Goal: Task Accomplishment & Management: Manage account settings

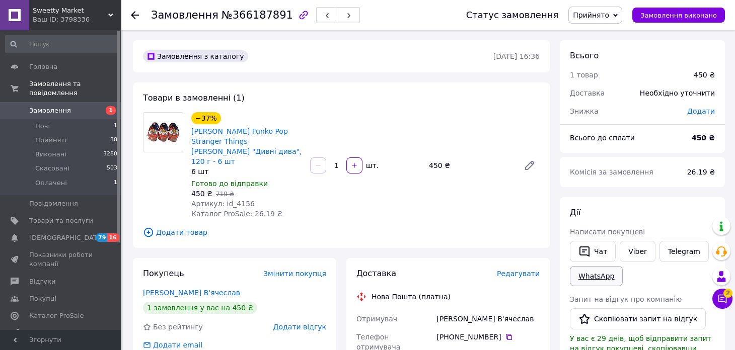
click at [600, 272] on link "WhatsApp" at bounding box center [596, 276] width 53 height 20
click at [135, 14] on icon at bounding box center [135, 15] width 8 height 8
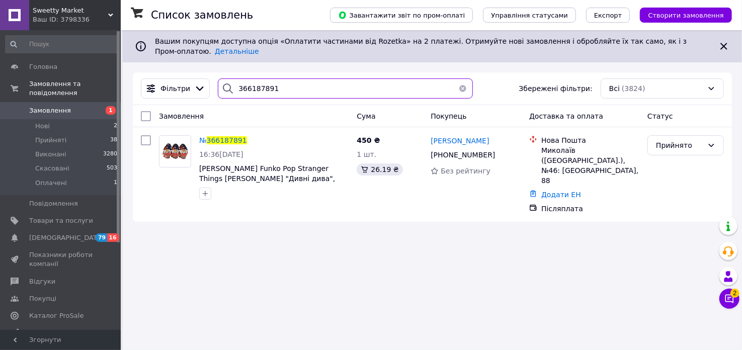
drag, startPoint x: 233, startPoint y: 80, endPoint x: 275, endPoint y: 80, distance: 41.3
click at [275, 80] on input "366187891" at bounding box center [345, 88] width 255 height 20
paste input "90608"
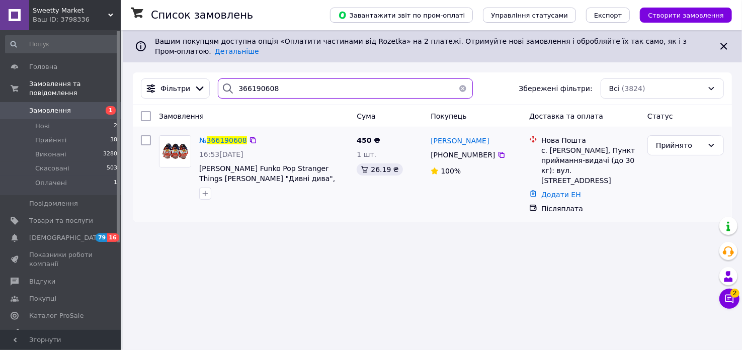
type input "366190608"
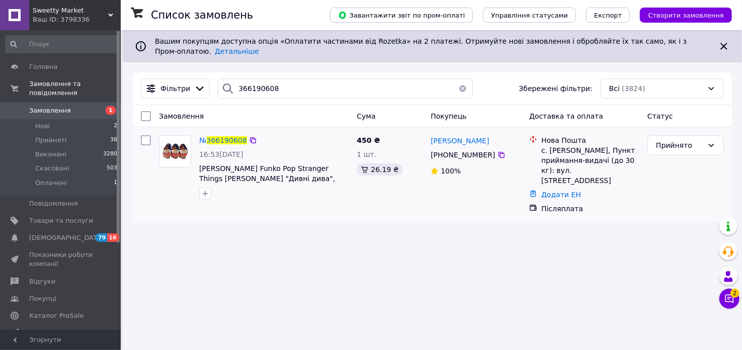
click at [172, 138] on img at bounding box center [175, 151] width 31 height 31
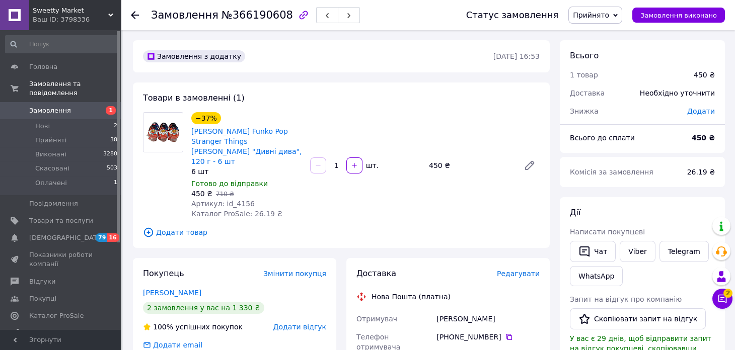
click at [617, 16] on icon at bounding box center [615, 15] width 5 height 3
click at [618, 51] on li "Скасовано" at bounding box center [595, 50] width 53 height 15
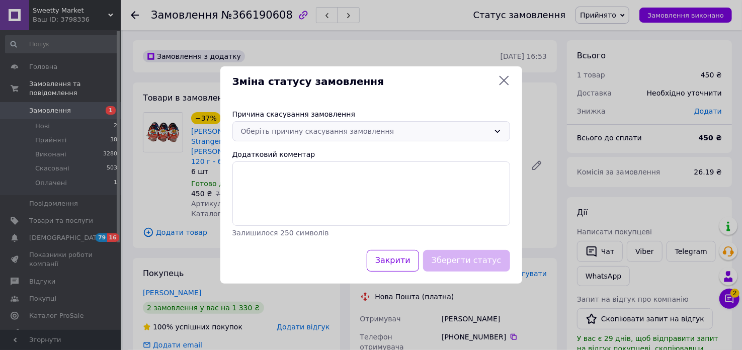
click at [391, 133] on div "Оберіть причину скасування замовлення" at bounding box center [365, 131] width 249 height 11
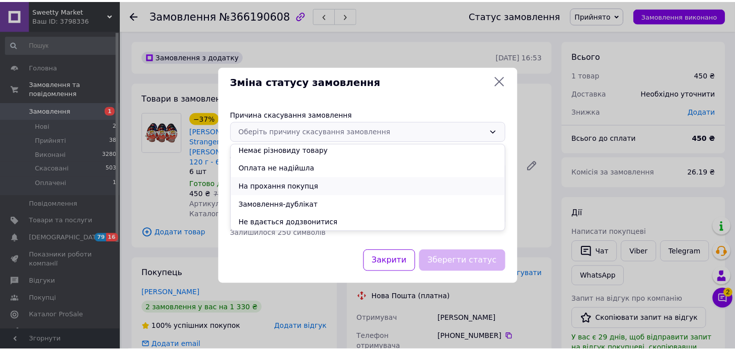
scroll to position [40, 0]
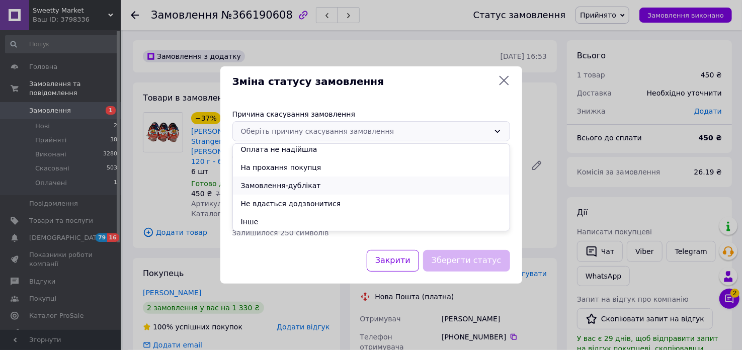
click at [358, 181] on li "Замовлення-дублікат" at bounding box center [371, 186] width 277 height 18
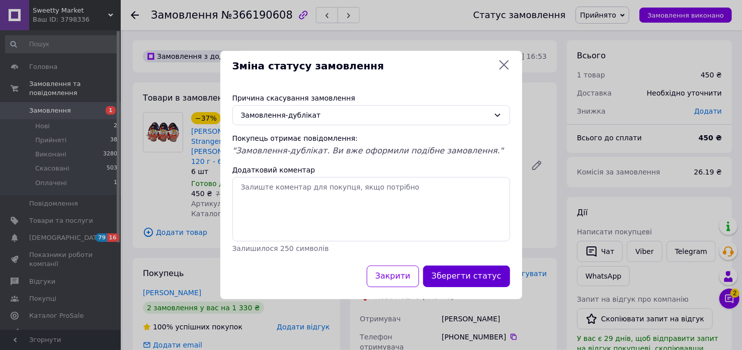
click at [474, 277] on button "Зберегти статус" at bounding box center [466, 277] width 87 height 22
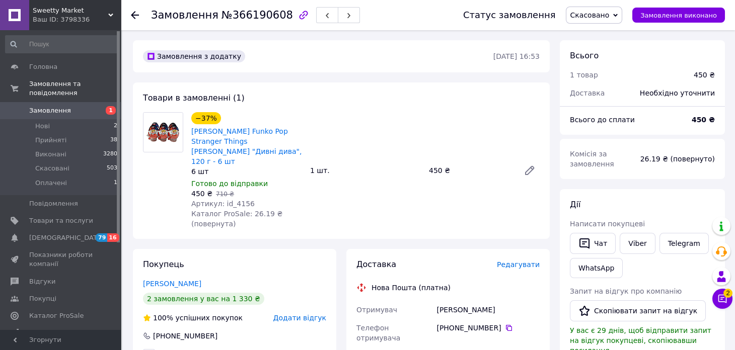
click at [136, 12] on icon at bounding box center [135, 15] width 8 height 8
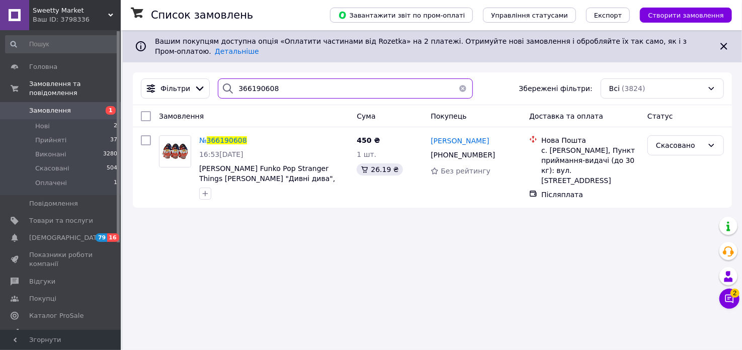
drag, startPoint x: 234, startPoint y: 76, endPoint x: 273, endPoint y: 77, distance: 38.8
click at [273, 78] on input "366190608" at bounding box center [345, 88] width 255 height 20
paste input "202680"
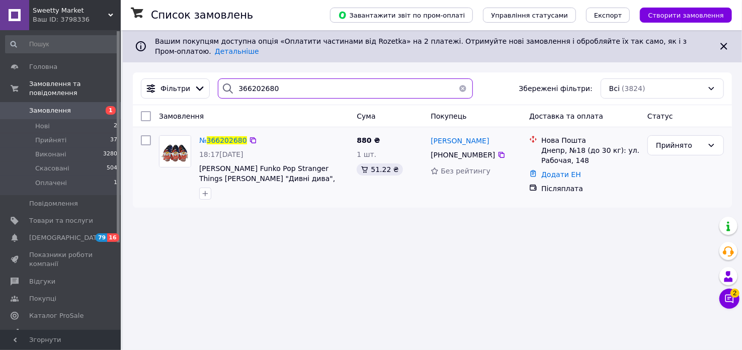
type input "366202680"
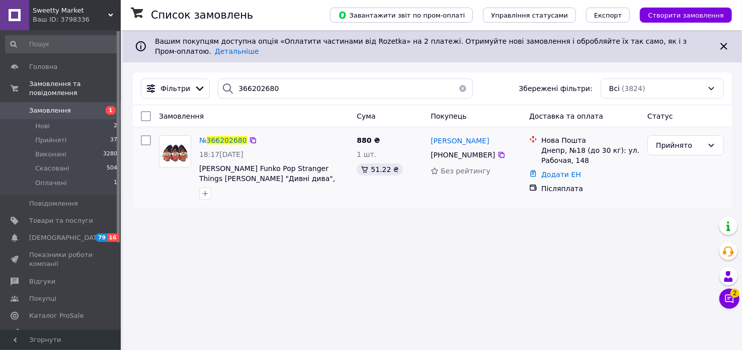
click at [170, 145] on img at bounding box center [175, 151] width 31 height 31
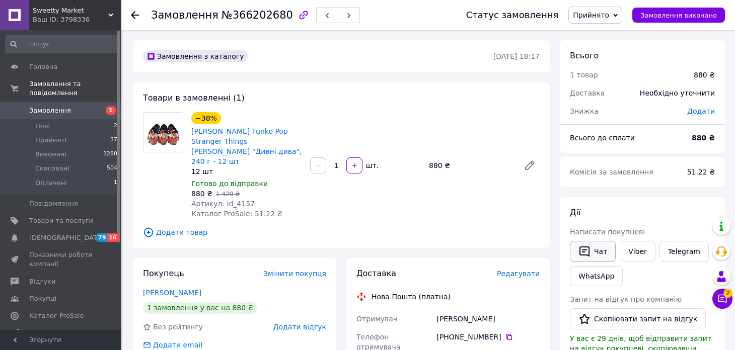
click at [585, 248] on icon "button" at bounding box center [584, 252] width 12 height 12
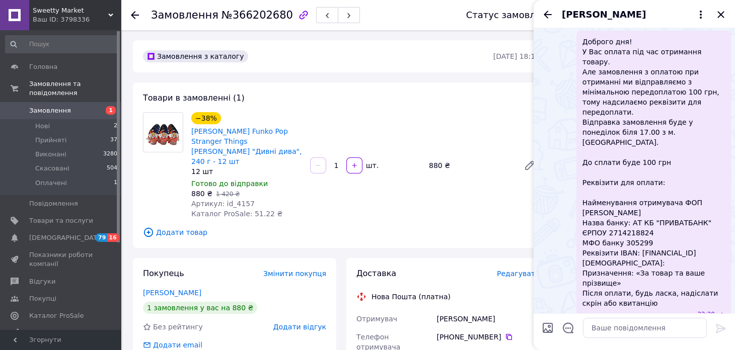
scroll to position [188, 0]
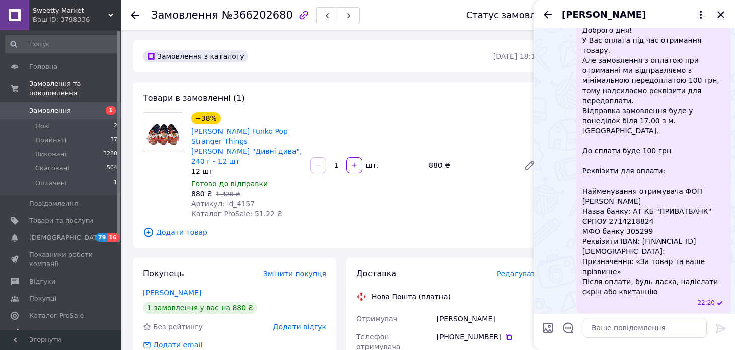
click at [717, 13] on icon "Закрити" at bounding box center [720, 15] width 12 height 12
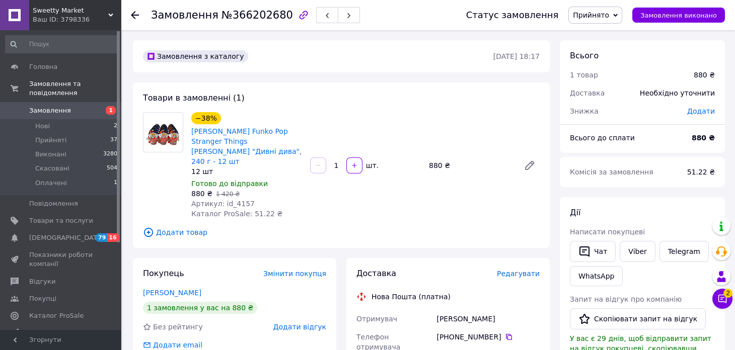
click at [135, 13] on icon at bounding box center [135, 15] width 8 height 8
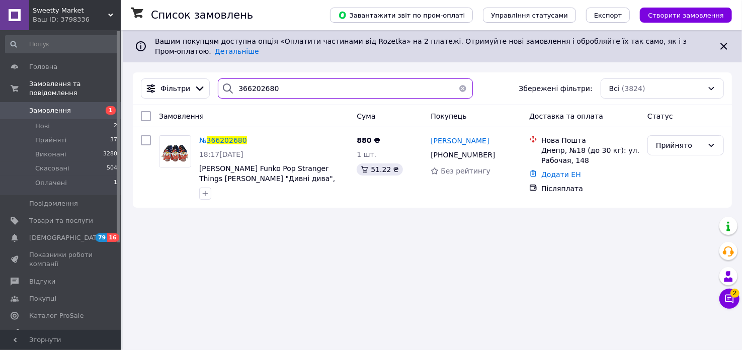
drag, startPoint x: 234, startPoint y: 80, endPoint x: 278, endPoint y: 78, distance: 43.3
click at [278, 78] on input "366202680" at bounding box center [345, 88] width 255 height 20
paste input "2099"
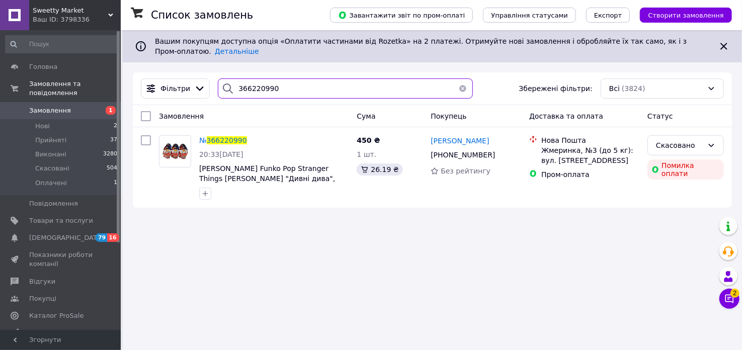
type input "366220990"
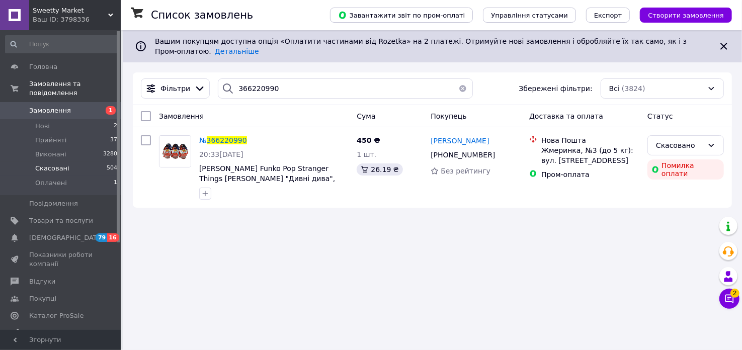
click at [56, 164] on span "Скасовані" at bounding box center [52, 168] width 34 height 9
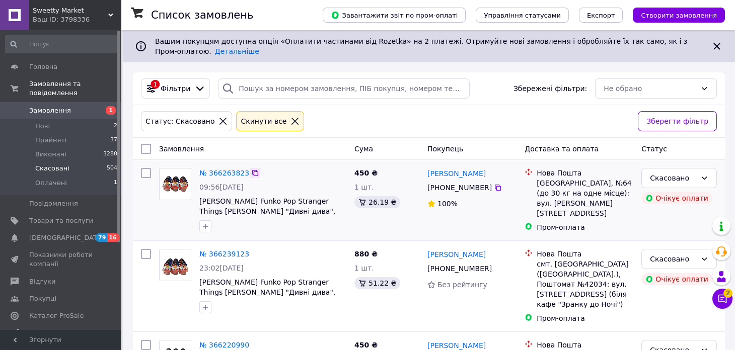
click at [251, 173] on icon at bounding box center [255, 173] width 8 height 8
click at [236, 254] on link "№ 366239123" at bounding box center [224, 254] width 50 height 8
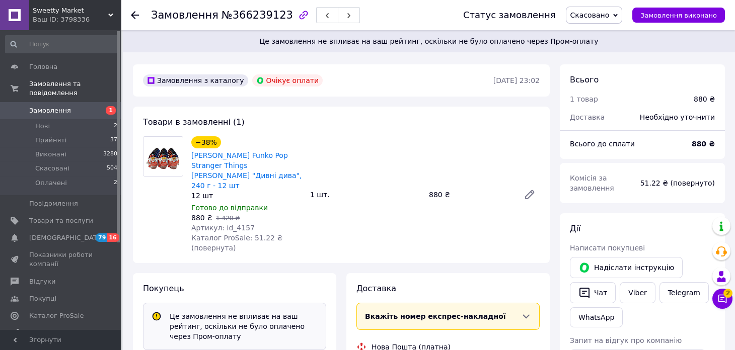
click at [132, 15] on use at bounding box center [135, 15] width 8 height 8
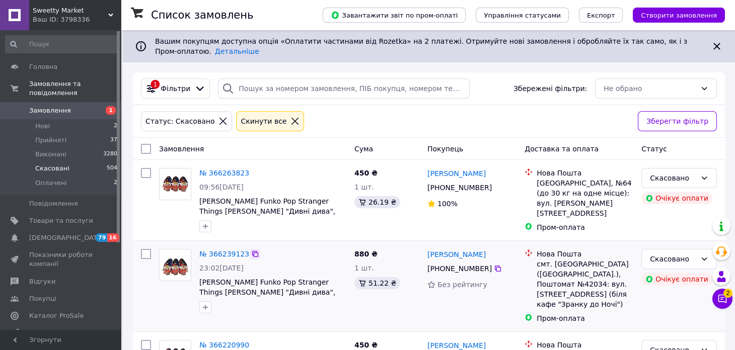
click at [251, 254] on icon at bounding box center [255, 254] width 8 height 8
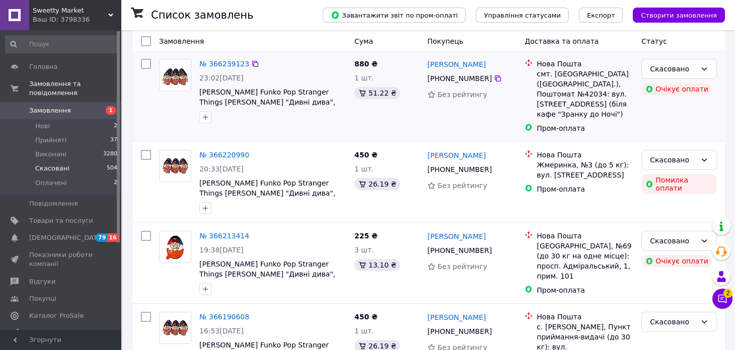
scroll to position [193, 0]
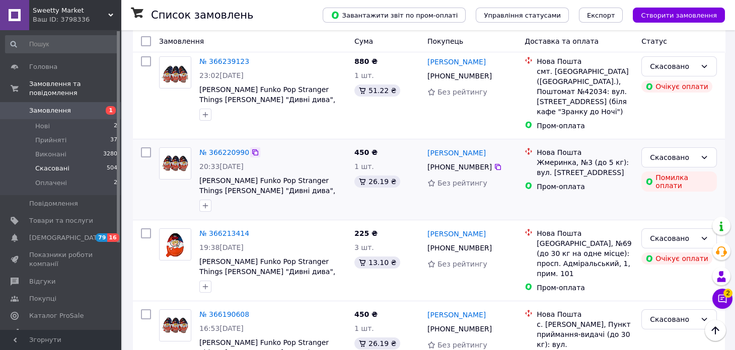
click at [251, 151] on icon at bounding box center [255, 152] width 8 height 8
click at [251, 234] on icon at bounding box center [255, 233] width 8 height 8
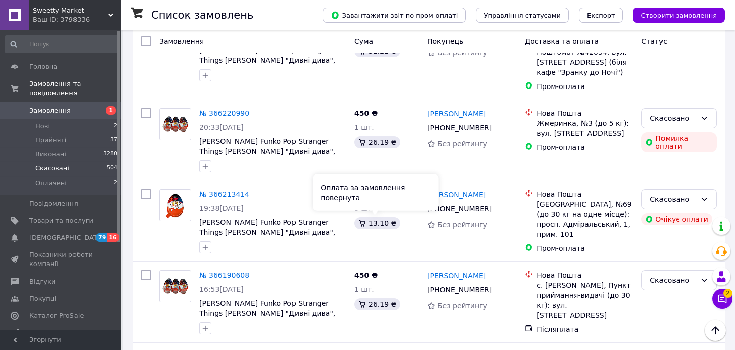
scroll to position [293, 0]
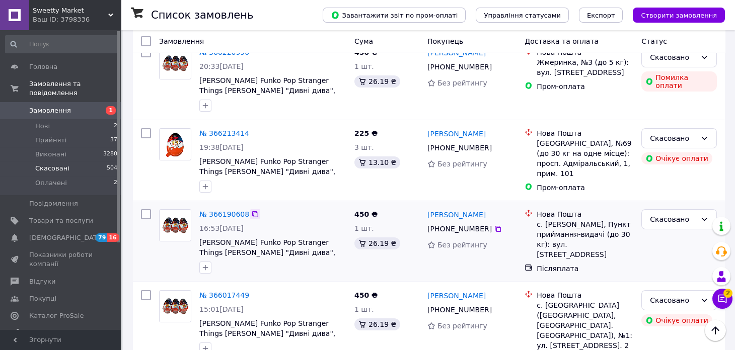
click at [251, 213] on icon at bounding box center [255, 214] width 8 height 8
click at [251, 212] on icon at bounding box center [255, 214] width 8 height 8
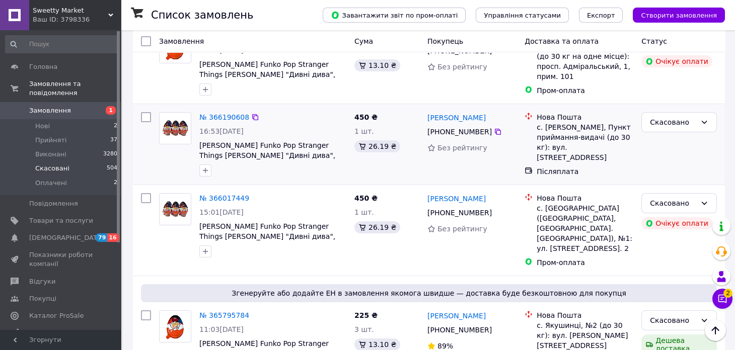
scroll to position [394, 0]
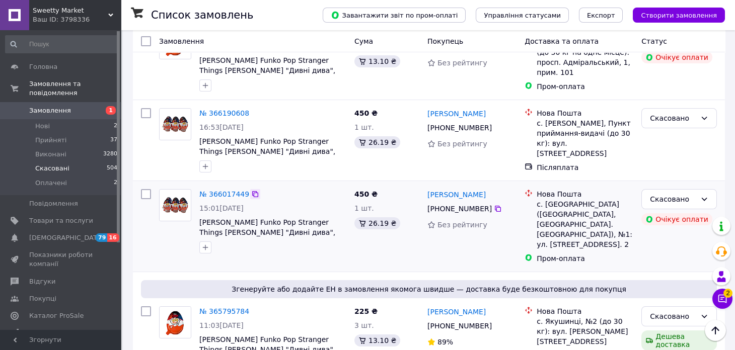
click at [251, 194] on icon at bounding box center [255, 194] width 8 height 8
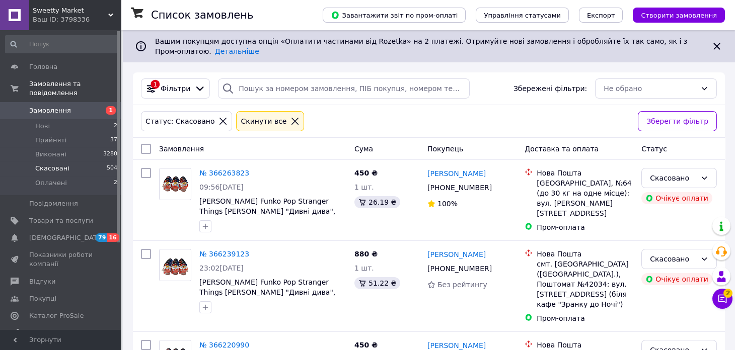
scroll to position [0, 0]
click at [290, 122] on icon at bounding box center [294, 121] width 9 height 9
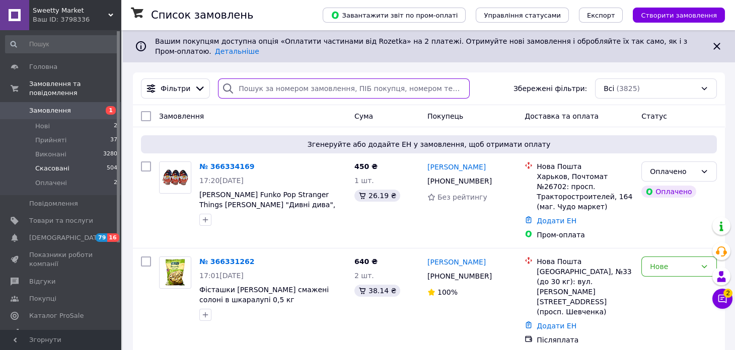
paste input "366284454"
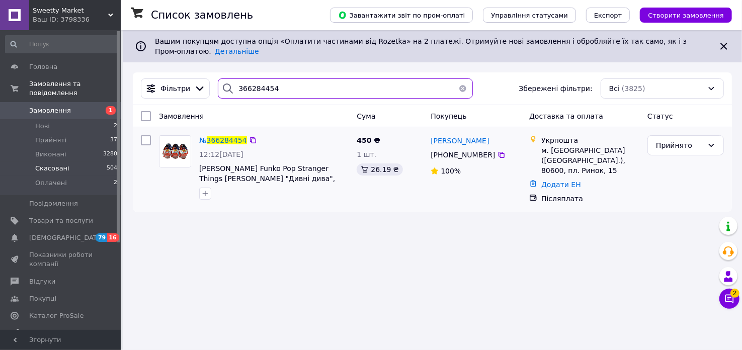
type input "366284454"
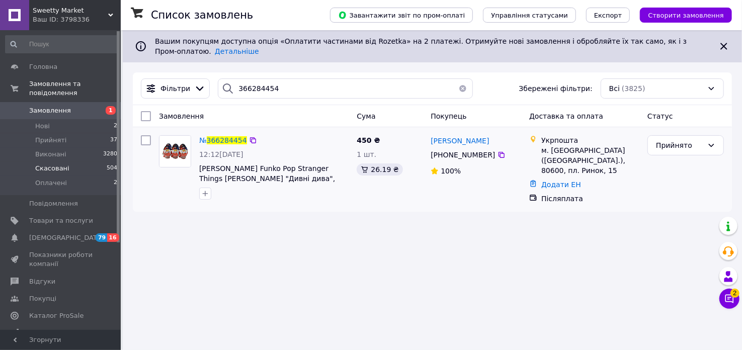
click at [181, 147] on img at bounding box center [175, 151] width 31 height 31
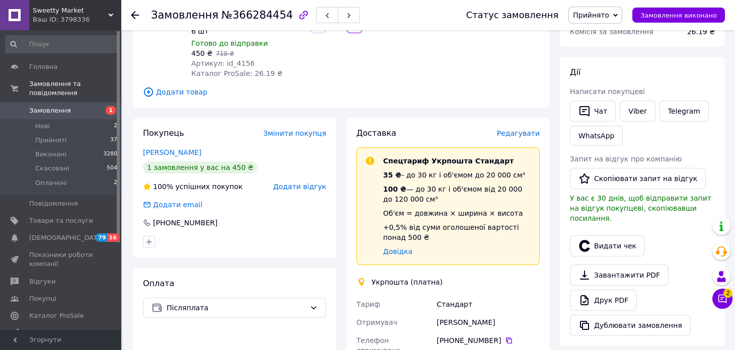
scroll to position [151, 0]
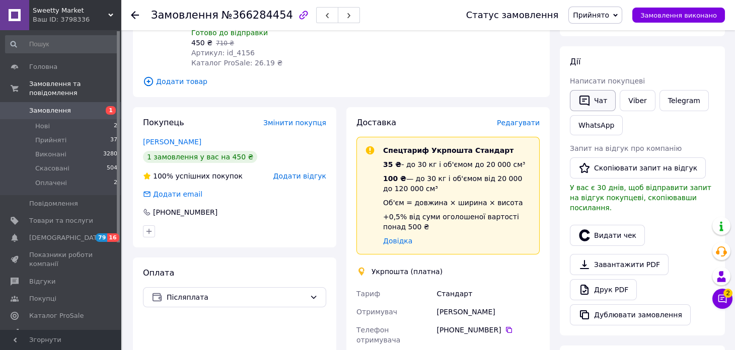
click at [595, 99] on button "Чат" at bounding box center [593, 100] width 46 height 21
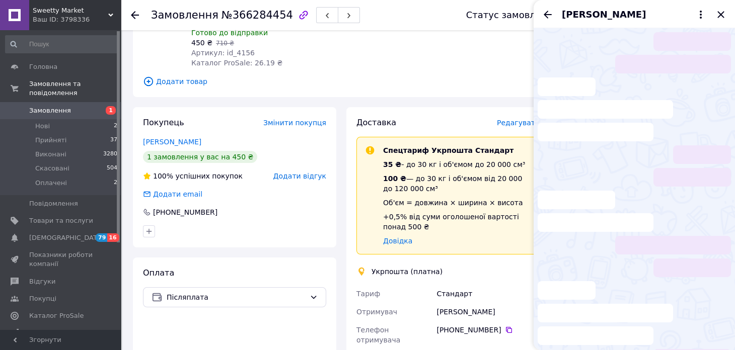
scroll to position [33, 0]
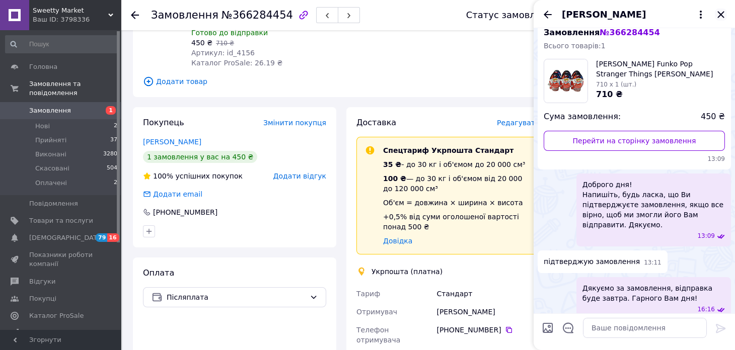
click at [723, 11] on icon "Закрити" at bounding box center [720, 14] width 7 height 7
